Goal: Navigation & Orientation: Find specific page/section

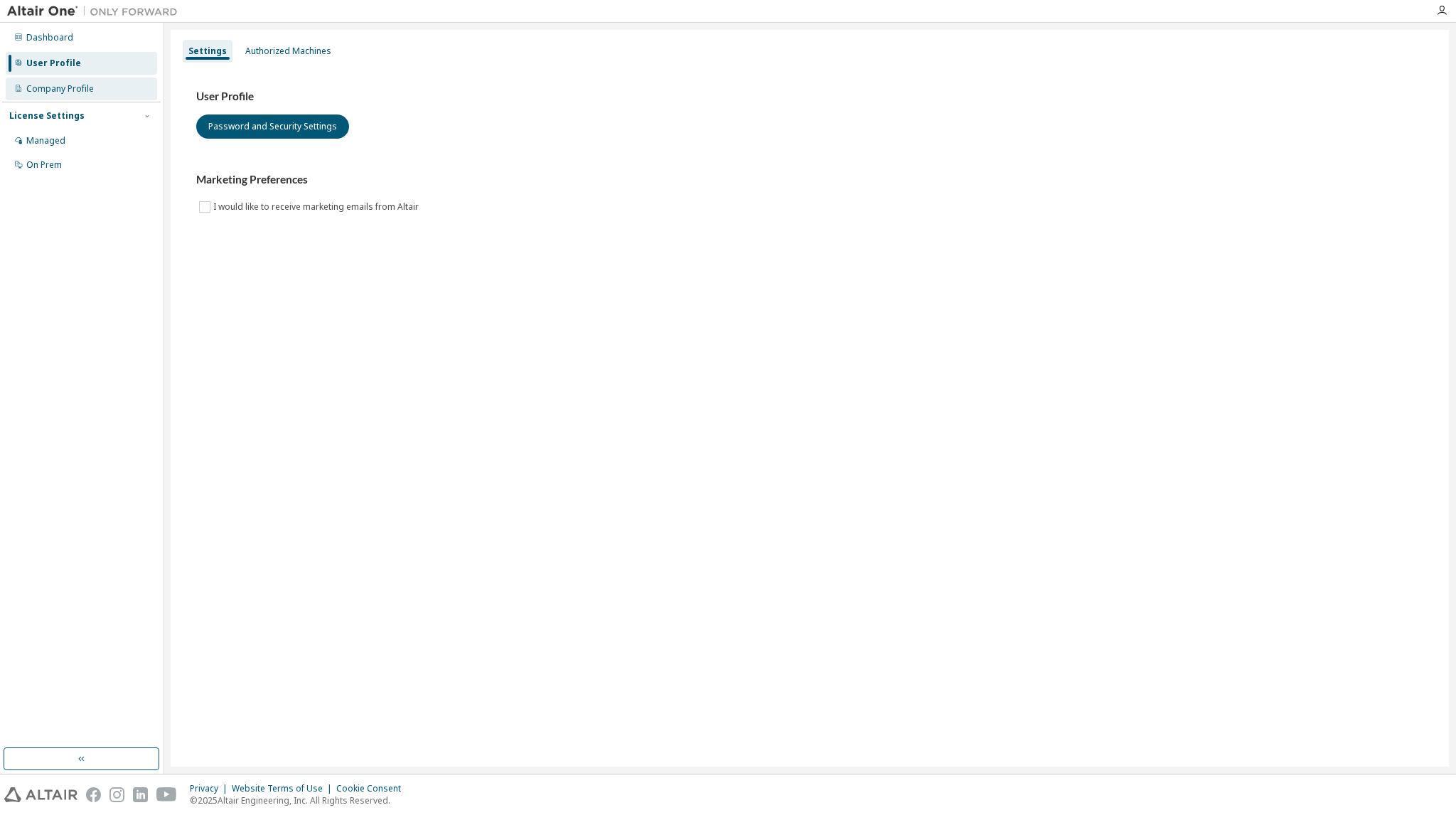
click at [93, 92] on div "Company Profile" at bounding box center [81, 89] width 151 height 23
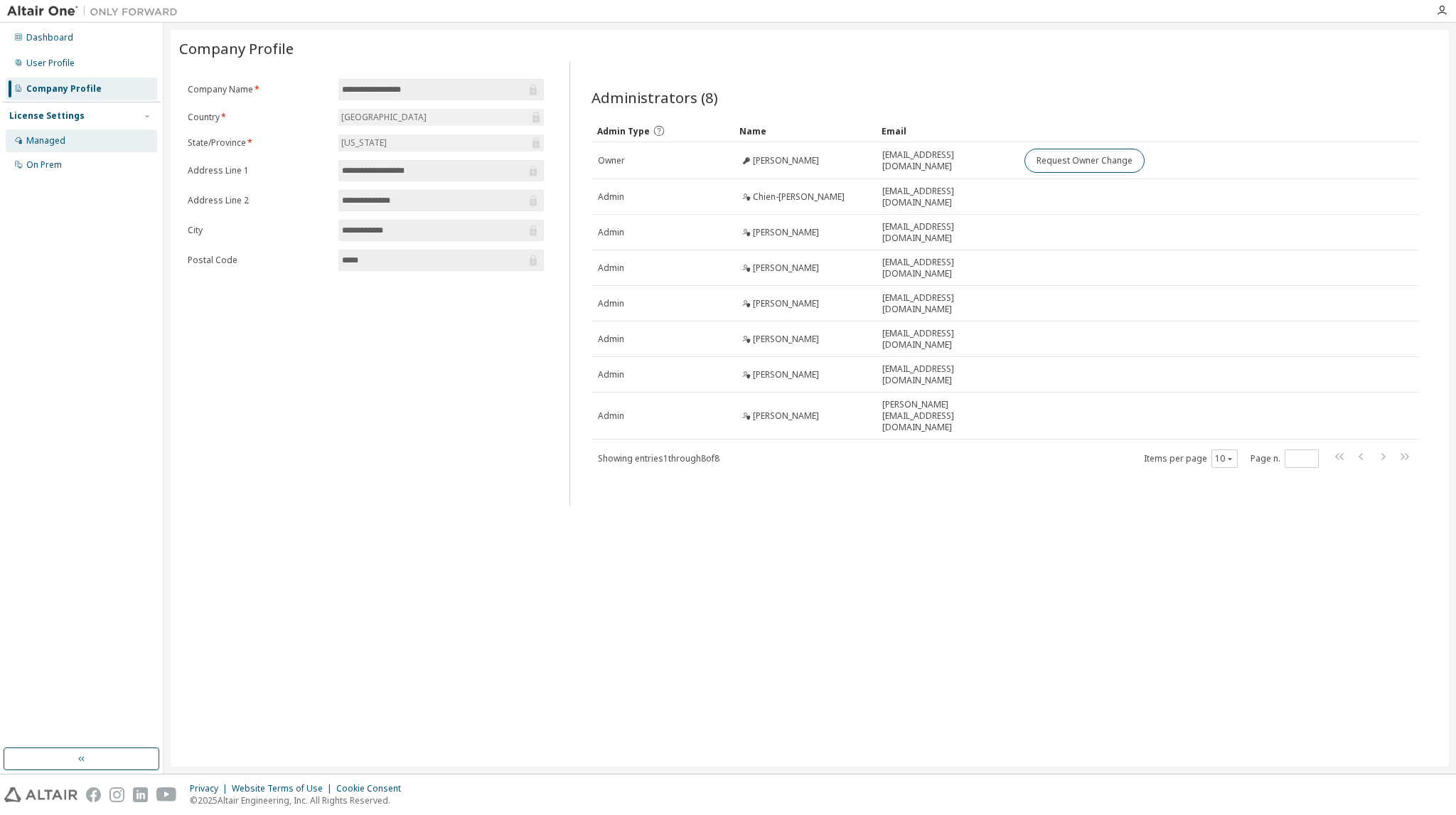
click at [70, 134] on div "Managed" at bounding box center [81, 141] width 151 height 23
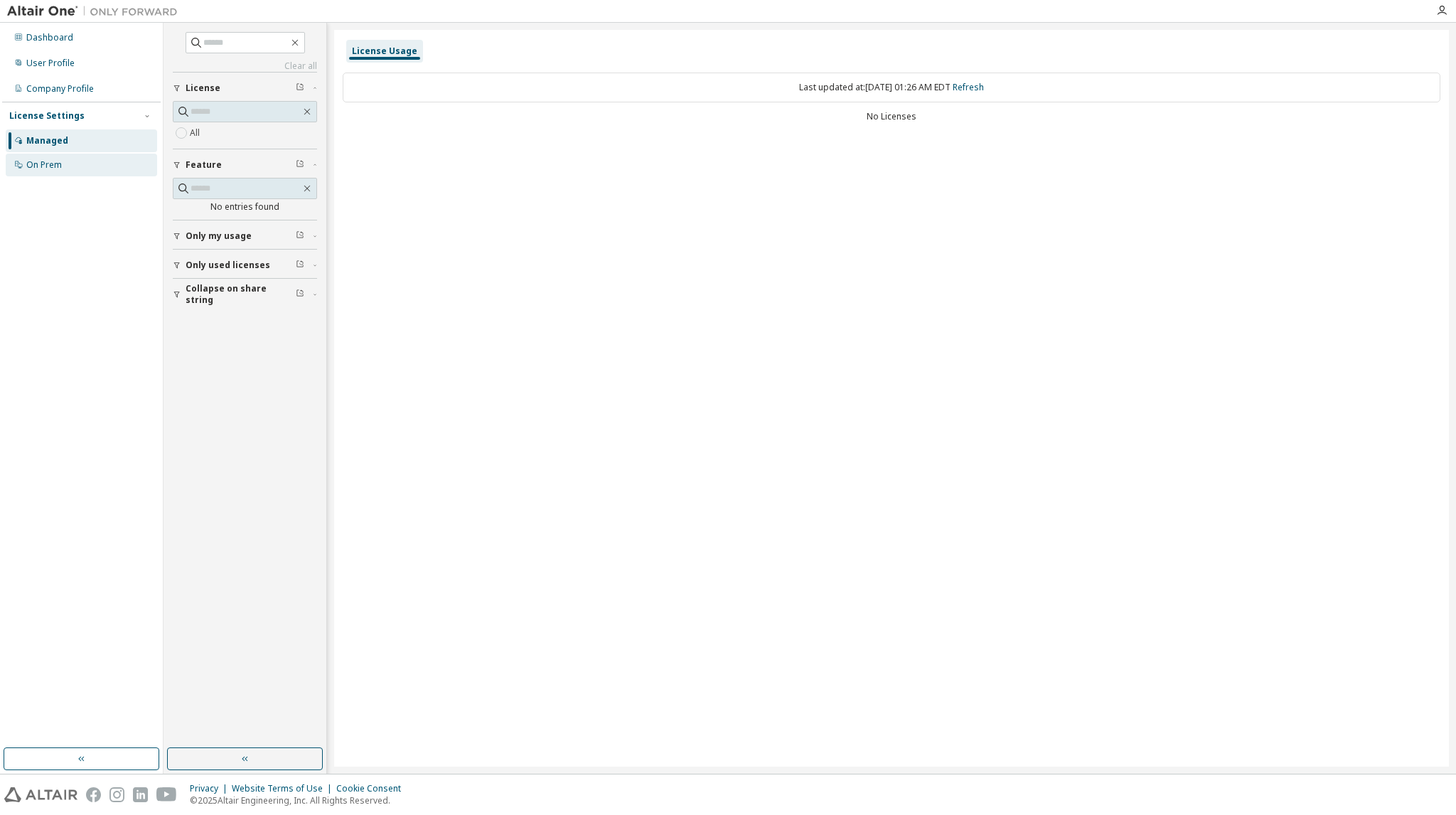
click at [69, 163] on div "On Prem" at bounding box center [81, 165] width 151 height 23
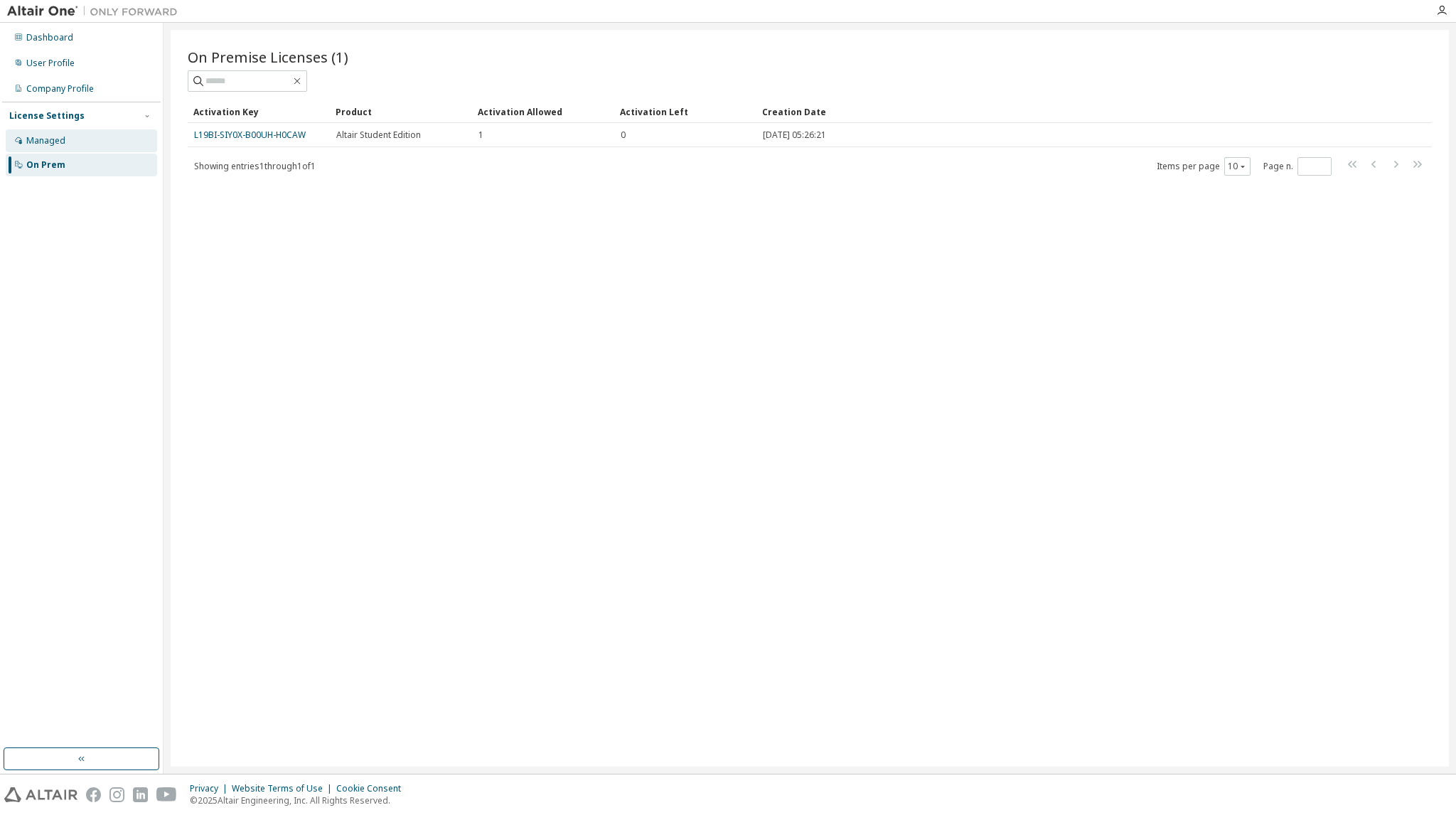
click at [96, 133] on div "Managed" at bounding box center [81, 141] width 151 height 23
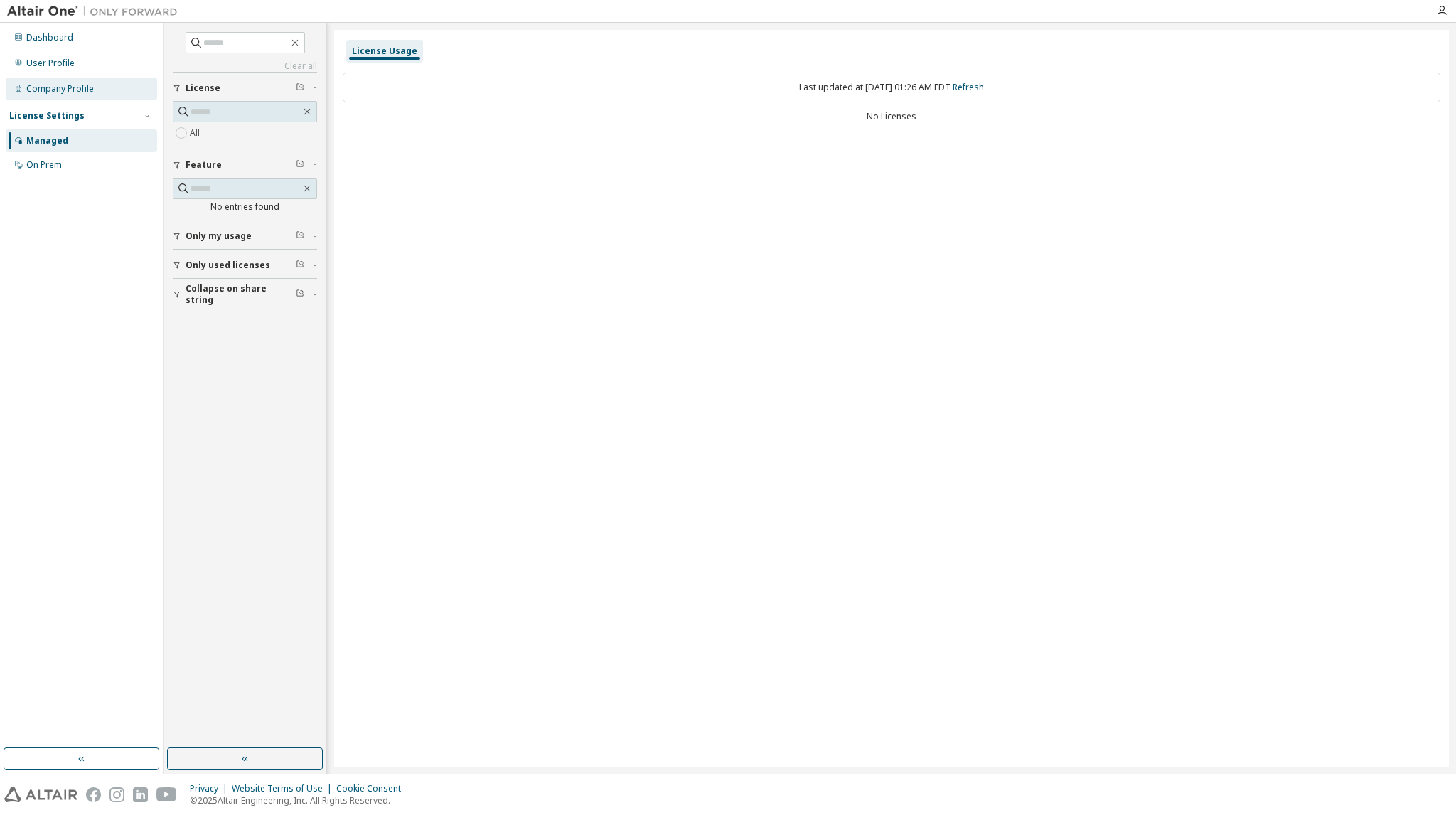
click at [87, 94] on div "Company Profile" at bounding box center [60, 89] width 67 height 11
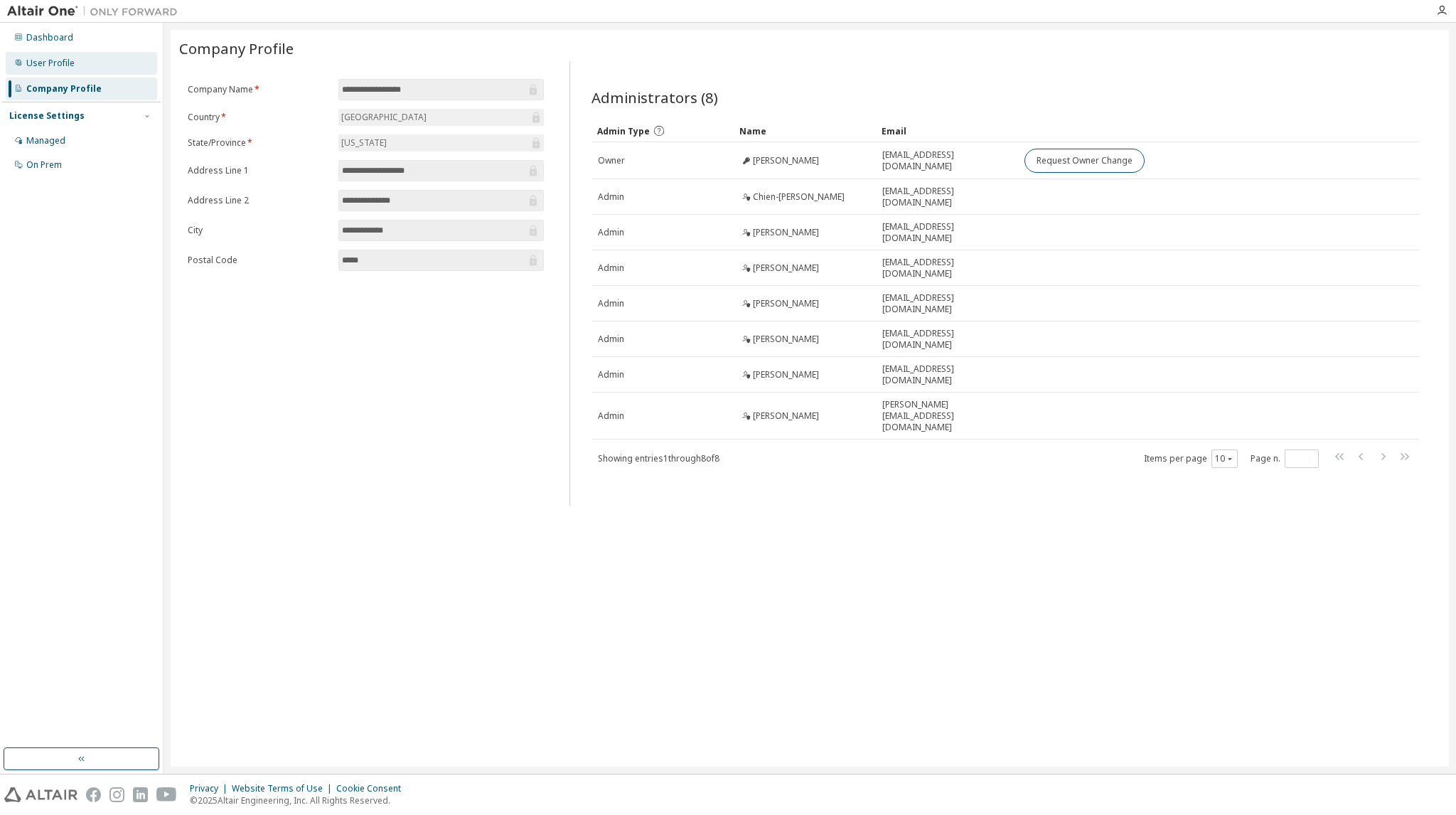
click at [82, 62] on div "User Profile" at bounding box center [81, 63] width 151 height 23
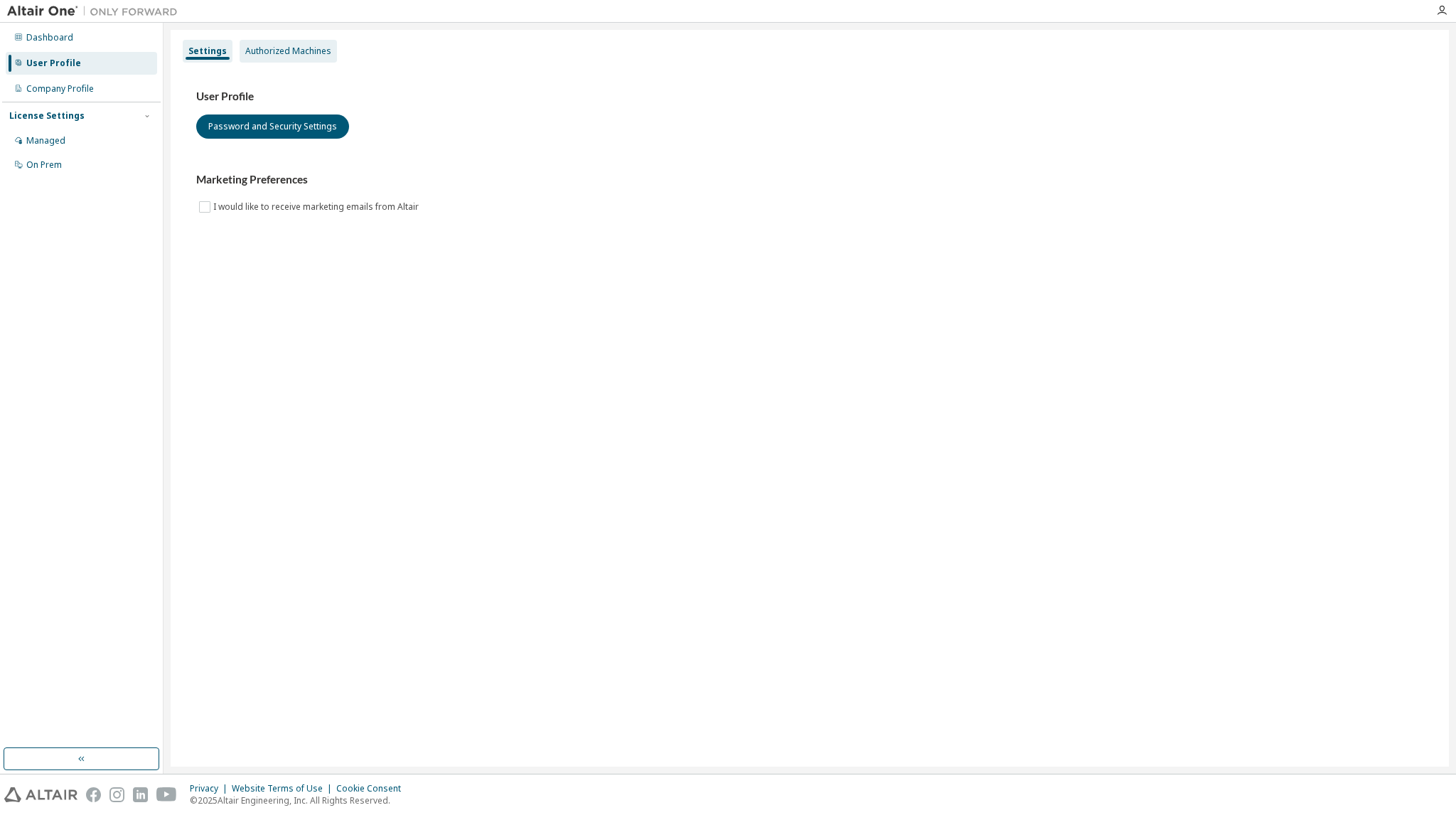
click at [290, 52] on div "Authorized Machines" at bounding box center [288, 51] width 86 height 11
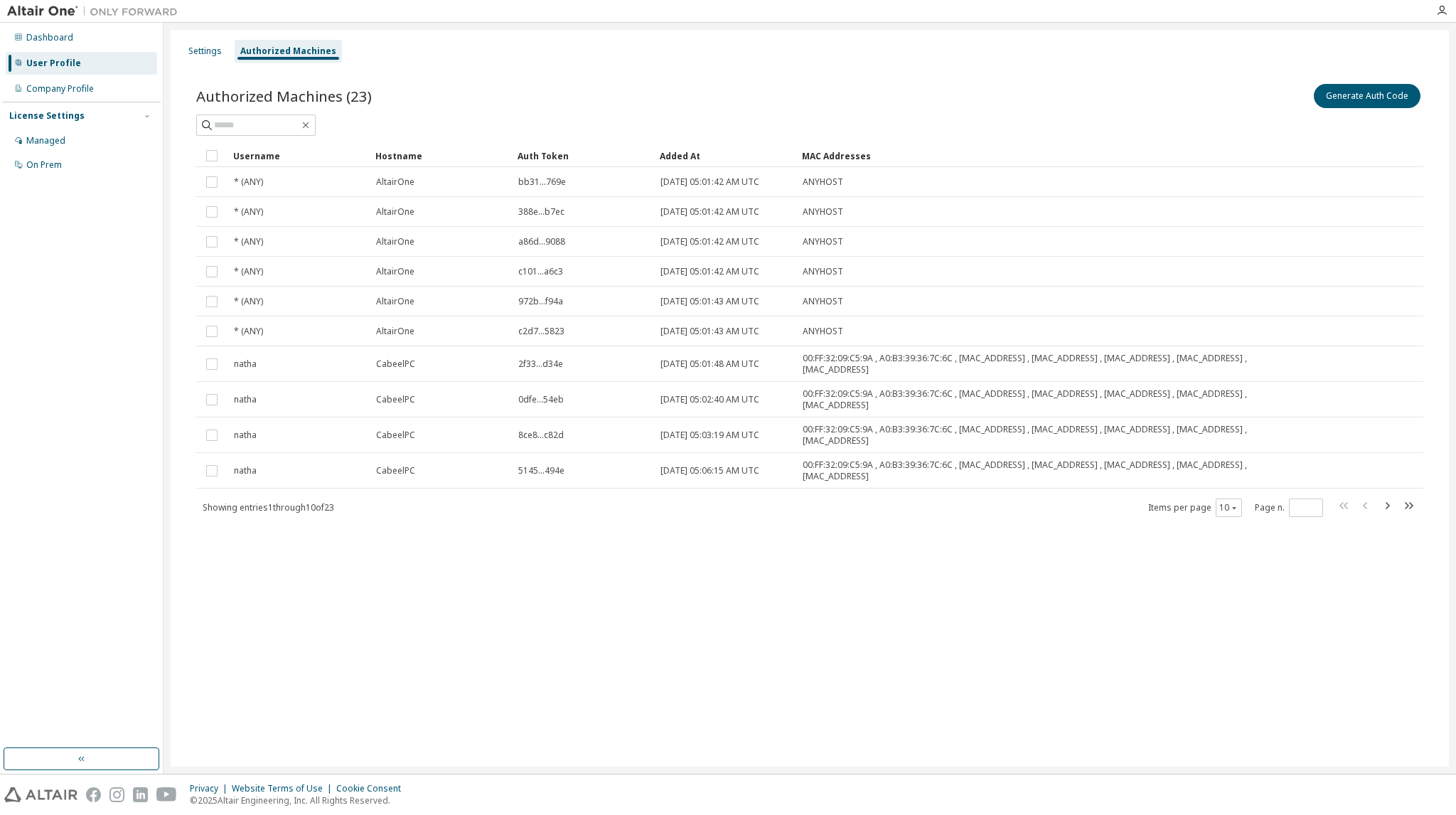
click at [49, 7] on img at bounding box center [97, 11] width 178 height 14
